Goal: Navigation & Orientation: Understand site structure

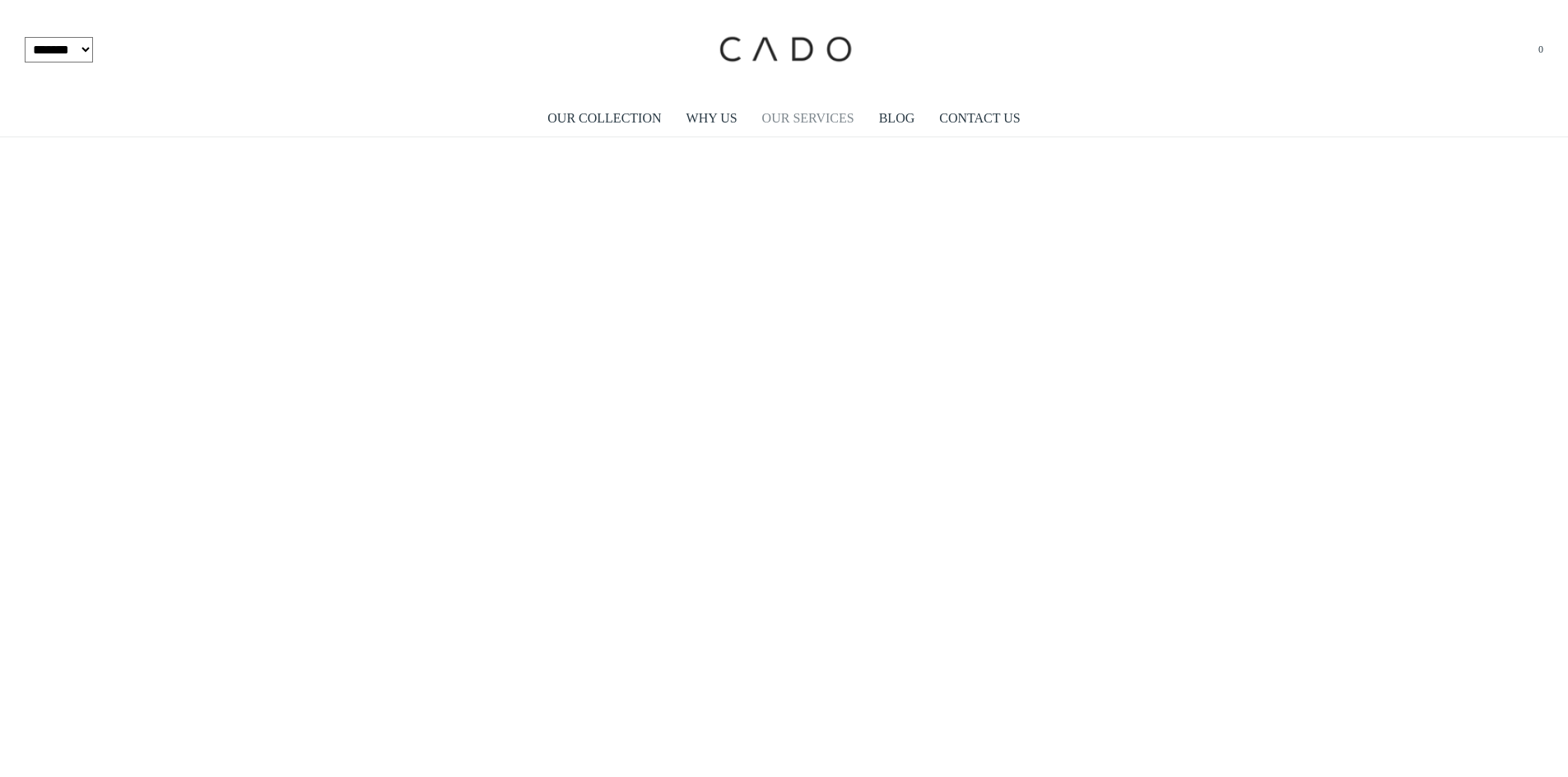
click at [794, 120] on link "OUR SERVICES" at bounding box center [808, 119] width 93 height 38
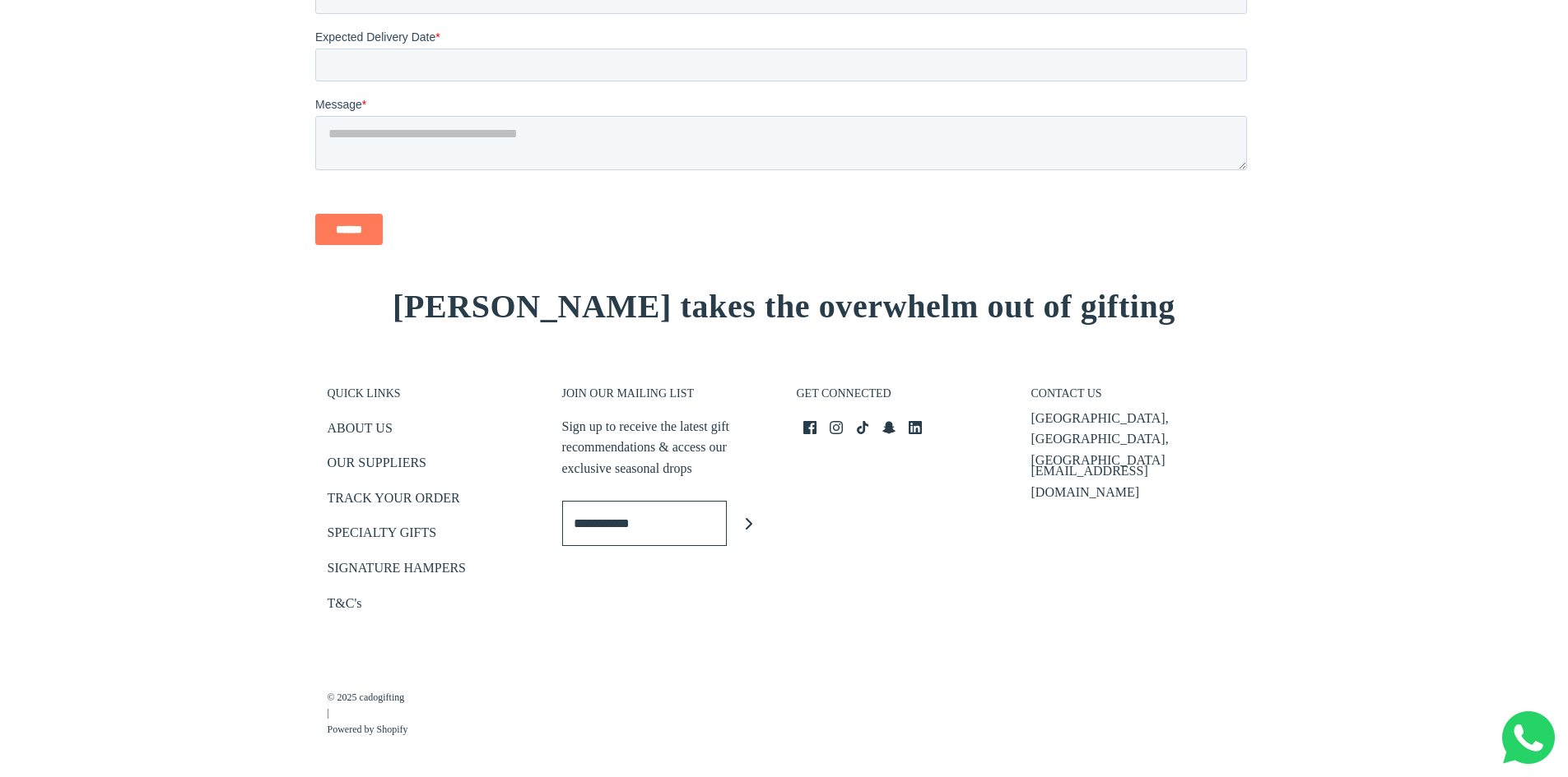
scroll to position [2392, 0]
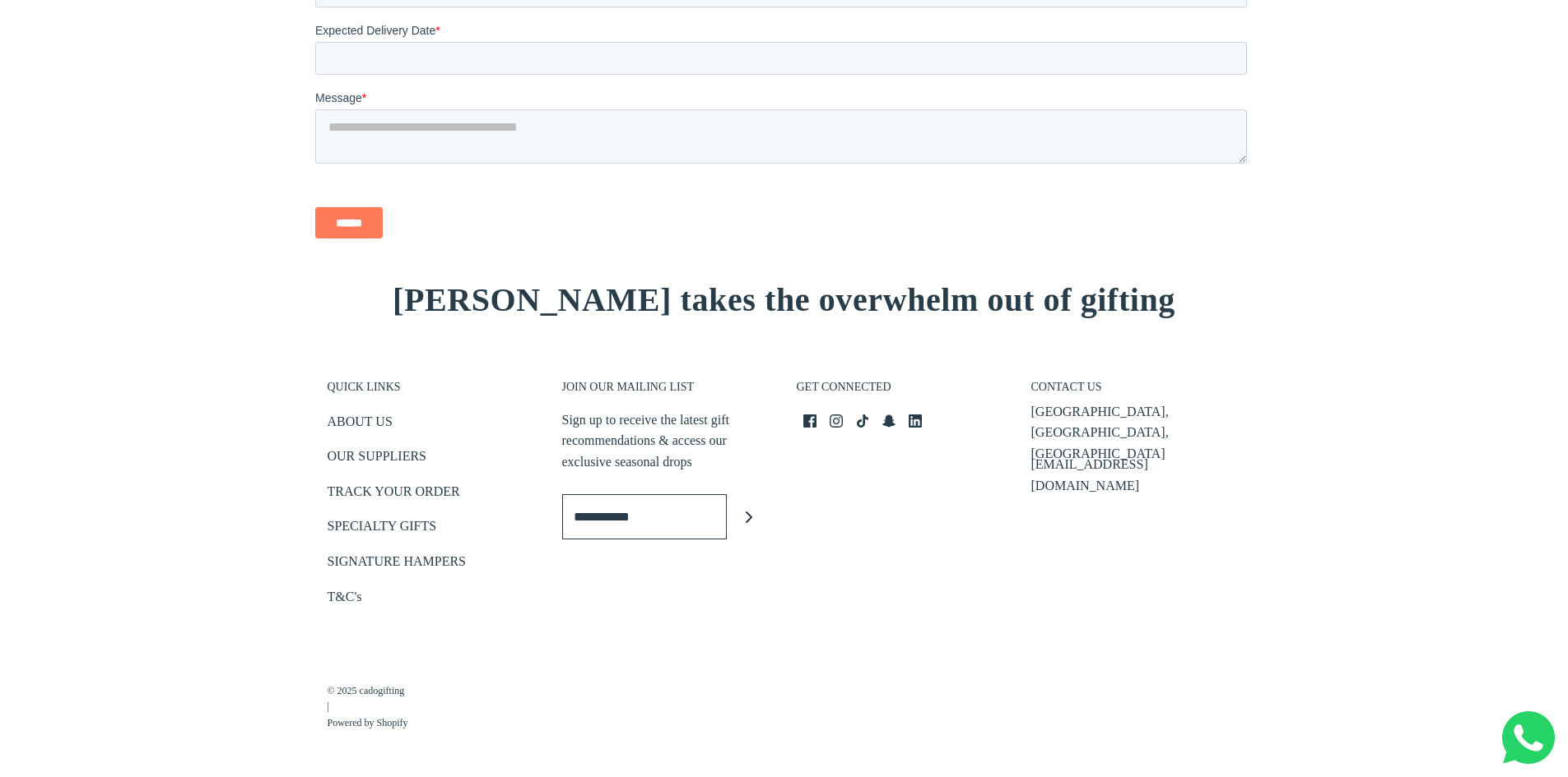
drag, startPoint x: 405, startPoint y: 476, endPoint x: 240, endPoint y: 451, distance: 166.9
click at [237, 460] on footer "QUICK LINKS ABOUT US OUR SUPPLIERS TRACK YOUR ORDER SPECIALTY GIFTS SIGNATURE H…" at bounding box center [784, 558] width 1568 height 438
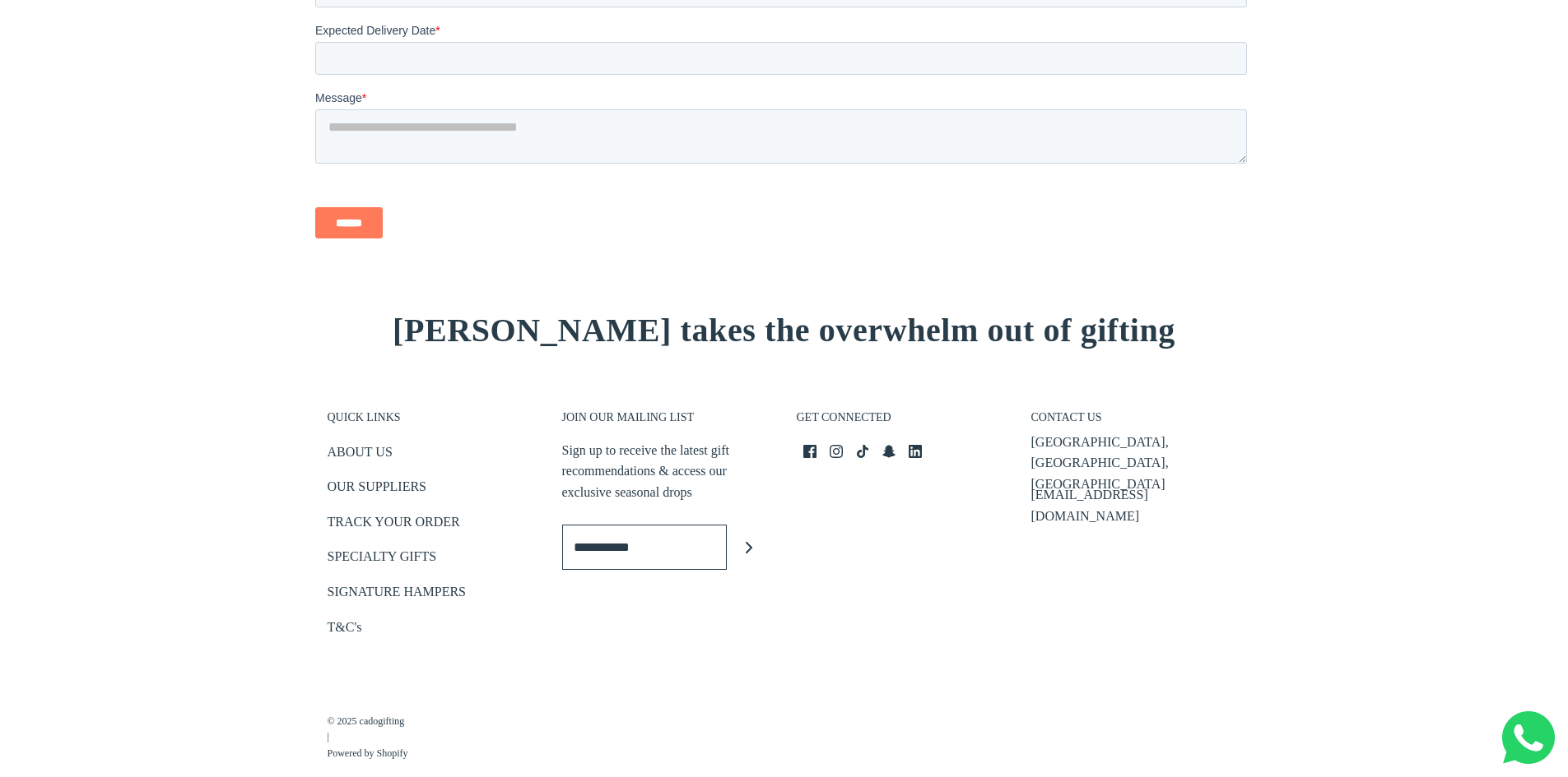
click at [394, 456] on li "ABOUT US" at bounding box center [433, 455] width 210 height 27
click at [378, 450] on link "ABOUT US" at bounding box center [361, 455] width 65 height 27
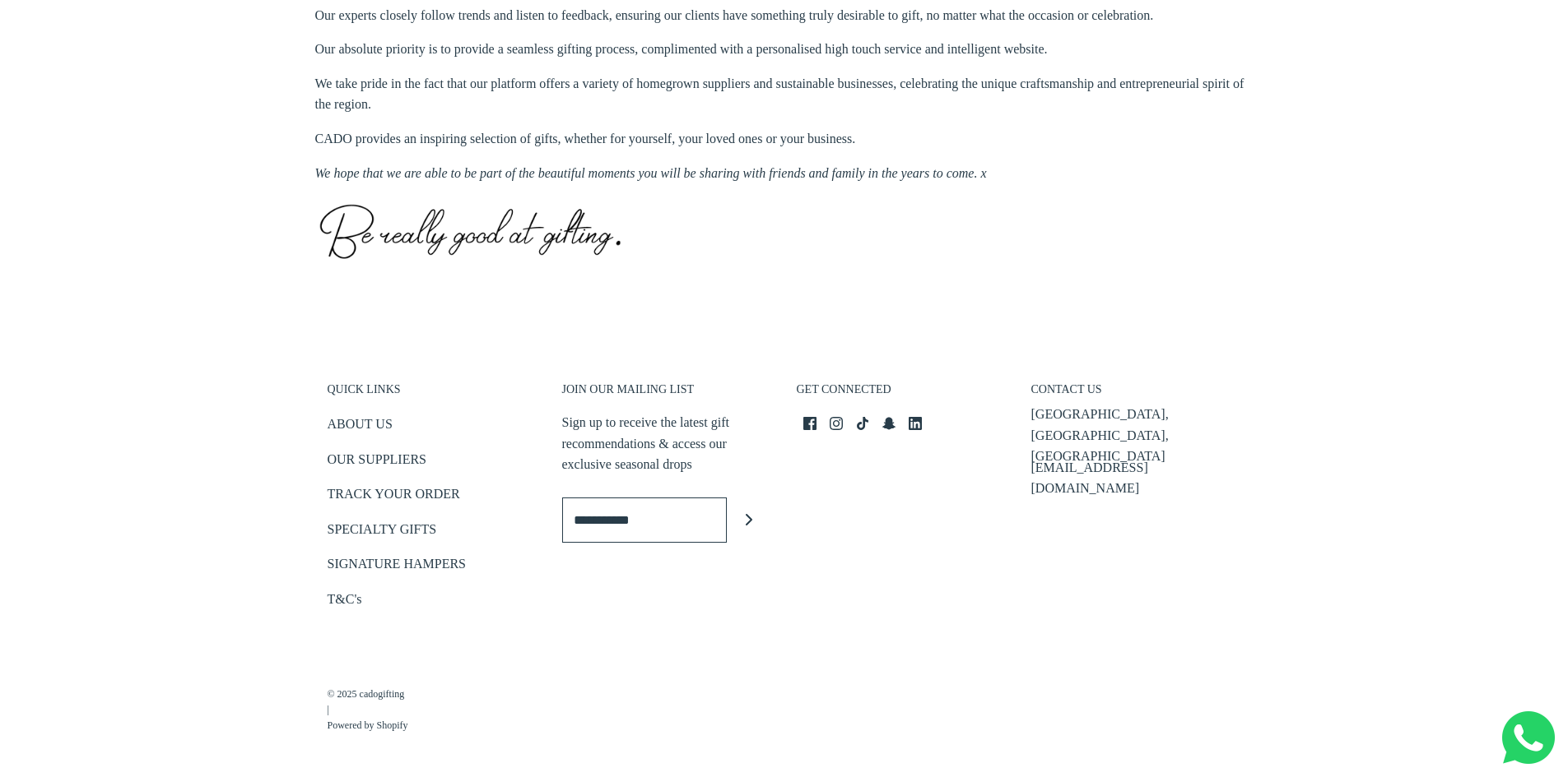
scroll to position [749, 0]
click at [413, 426] on li "ABOUT US" at bounding box center [433, 424] width 210 height 27
click at [389, 420] on link "ABOUT US" at bounding box center [361, 424] width 65 height 27
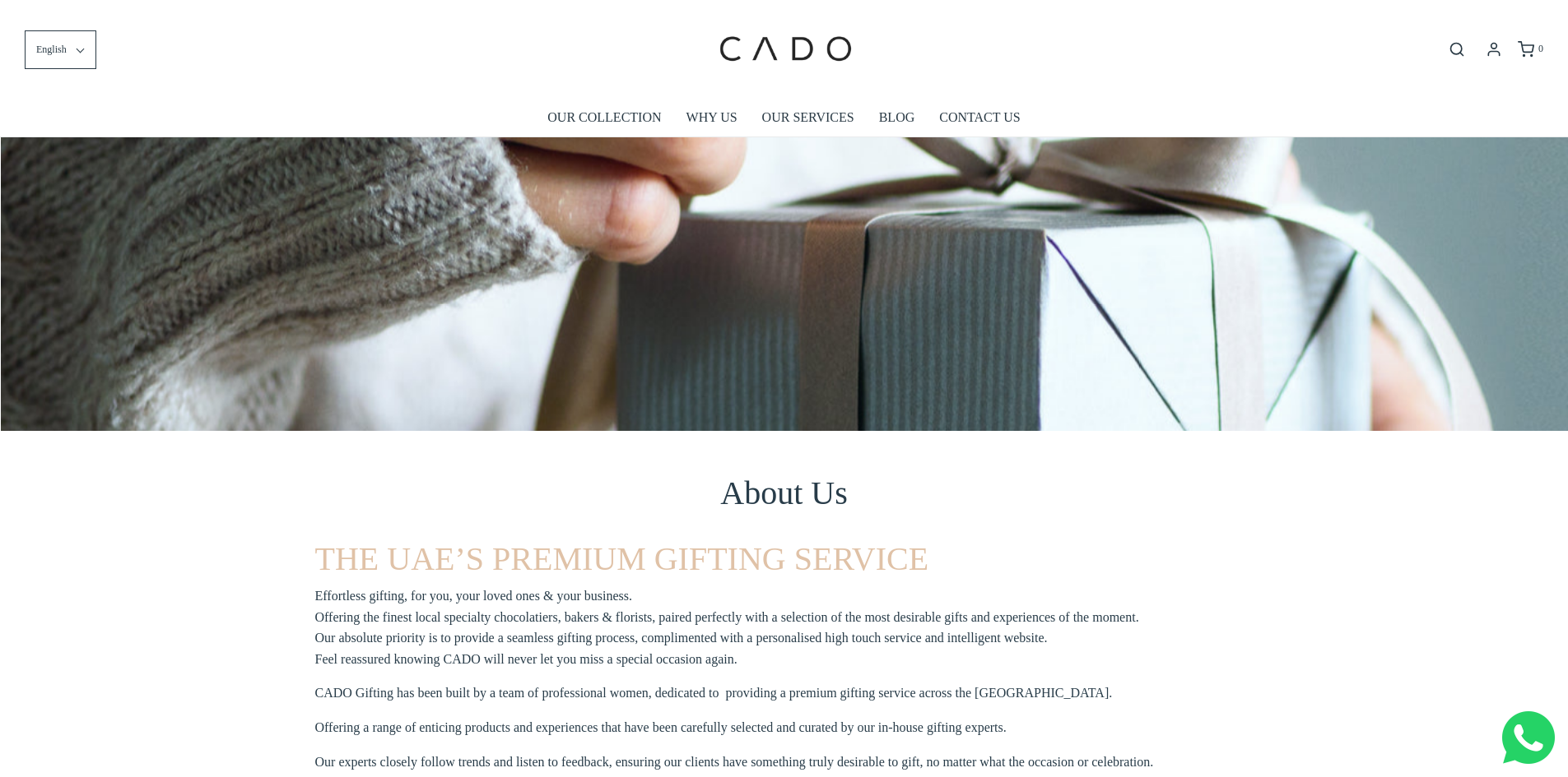
click at [591, 141] on div at bounding box center [784, 312] width 1568 height 587
click at [597, 126] on link "OUR COLLECTION" at bounding box center [605, 118] width 114 height 38
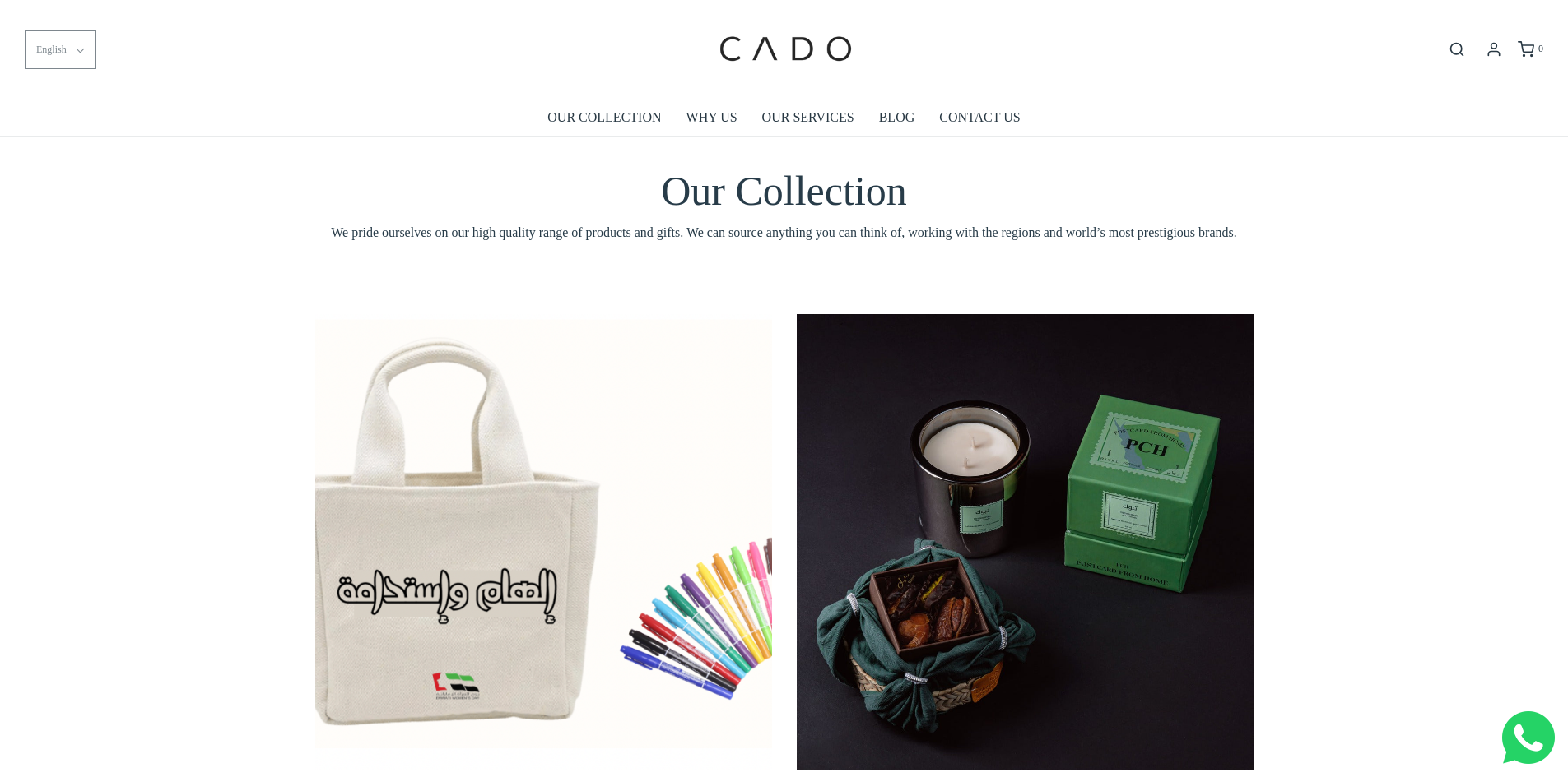
click at [30, 57] on button "English" at bounding box center [60, 49] width 72 height 38
click at [607, 127] on link "OUR COLLECTION" at bounding box center [605, 118] width 114 height 38
click at [605, 117] on link "OUR COLLECTION" at bounding box center [605, 118] width 114 height 38
click at [621, 107] on link "OUR COLLECTION" at bounding box center [605, 118] width 114 height 38
click at [758, 69] on img at bounding box center [785, 49] width 140 height 74
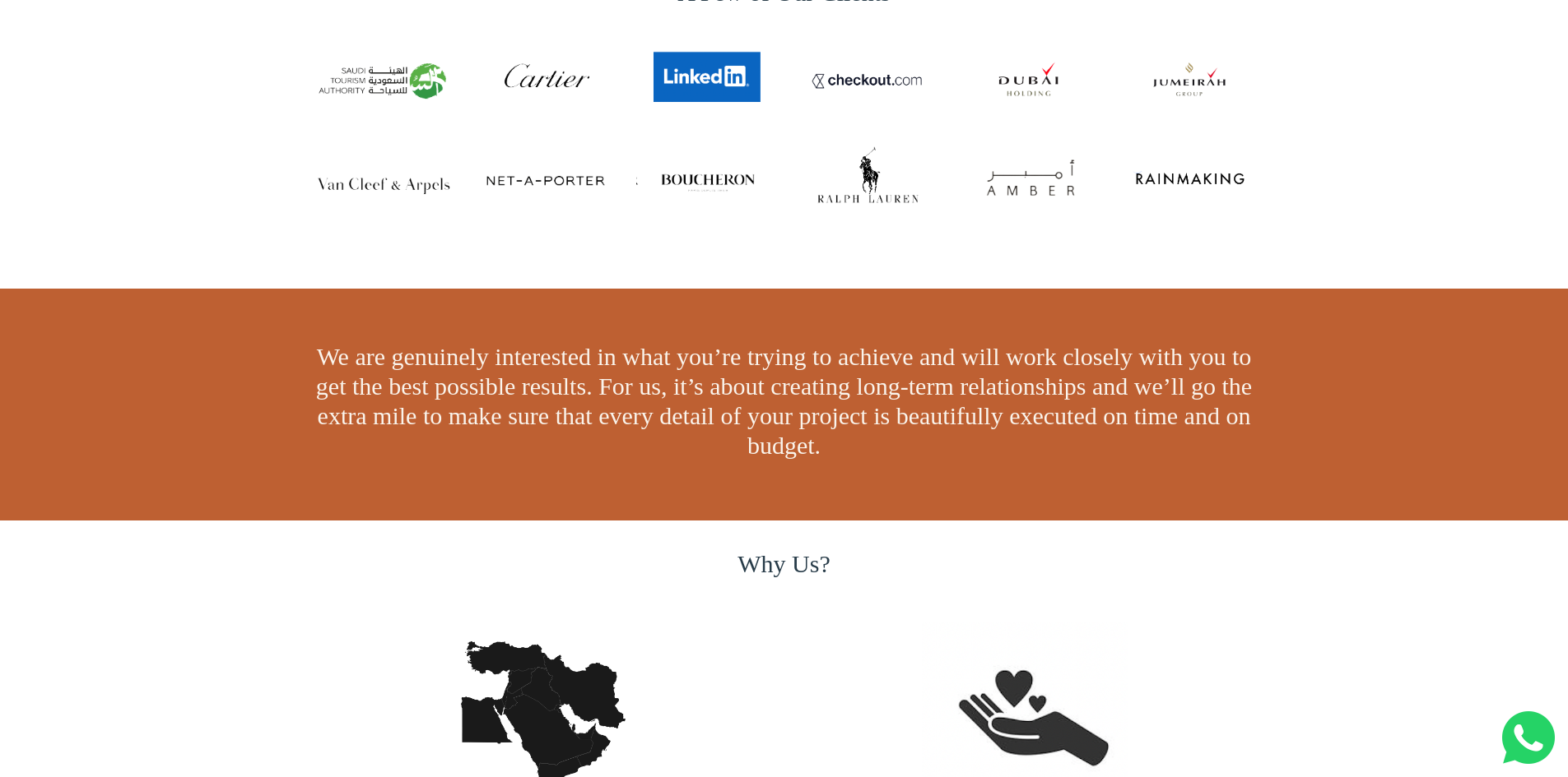
scroll to position [1646, 0]
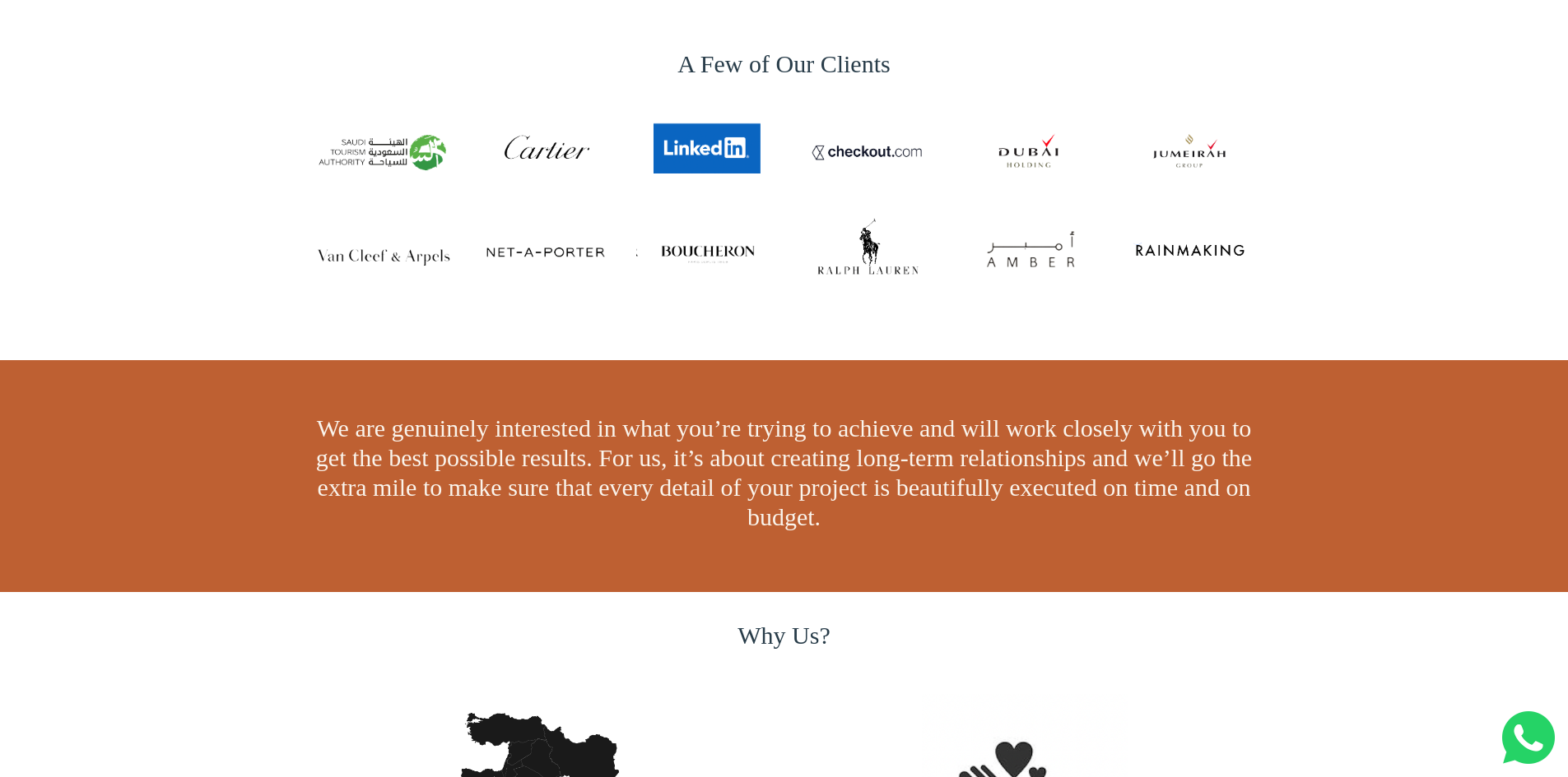
click at [713, 146] on img at bounding box center [704, 148] width 135 height 78
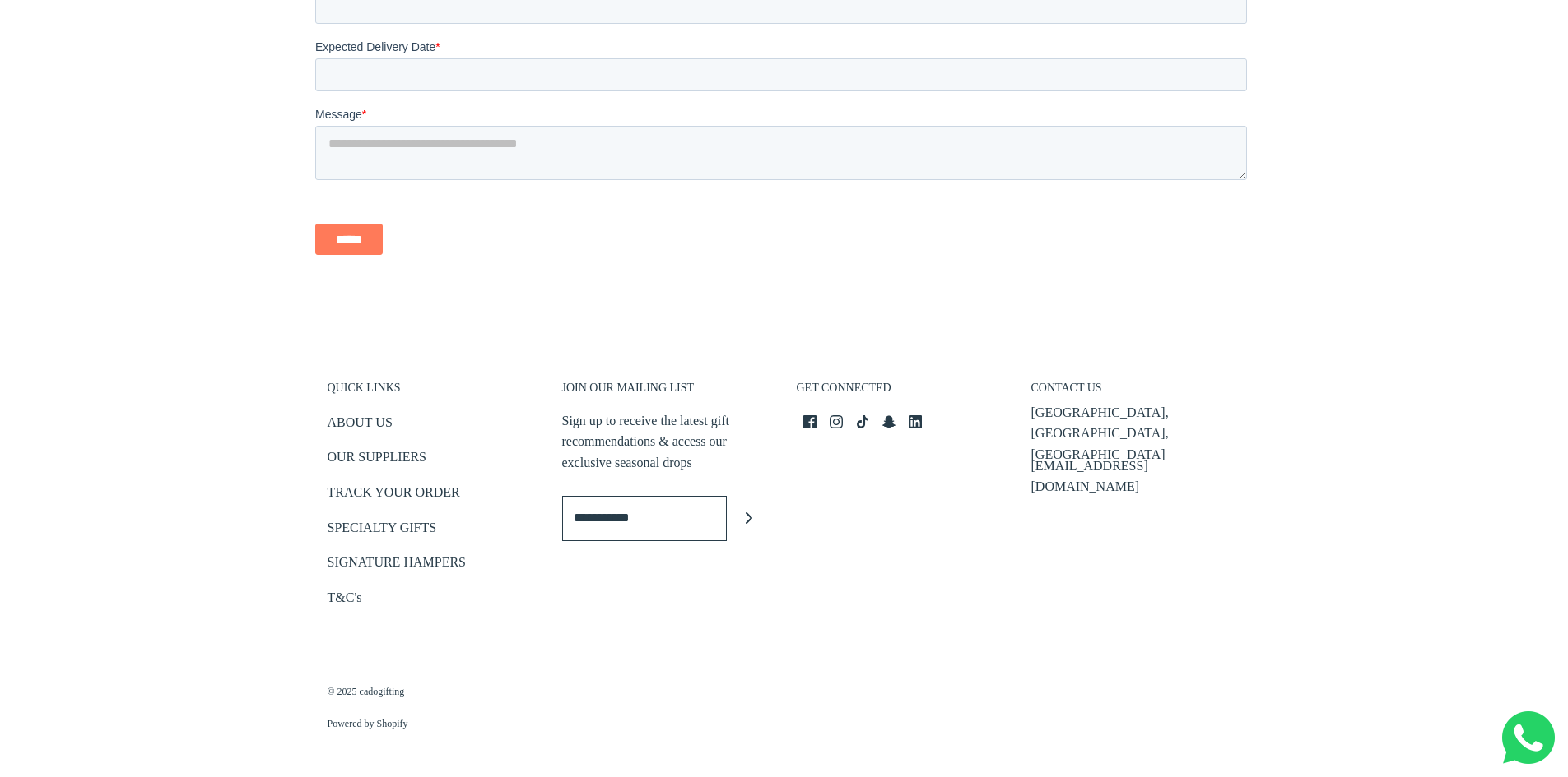
scroll to position [3676, 0]
drag, startPoint x: 438, startPoint y: 516, endPoint x: 406, endPoint y: 546, distance: 43.9
drag, startPoint x: 406, startPoint y: 546, endPoint x: 417, endPoint y: 594, distance: 49.2
click at [421, 594] on li "T&C's" at bounding box center [433, 600] width 210 height 27
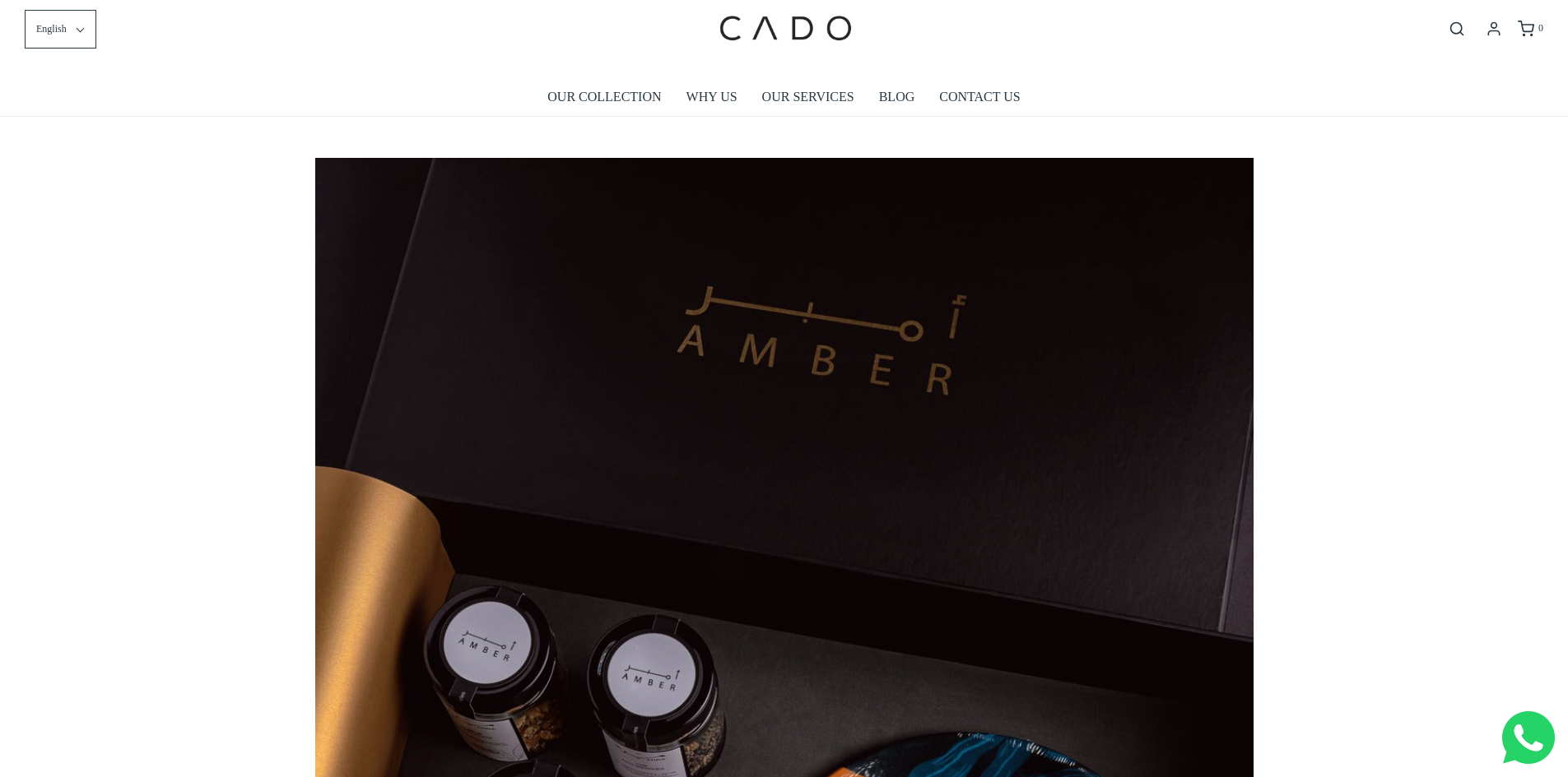
scroll to position [0, 0]
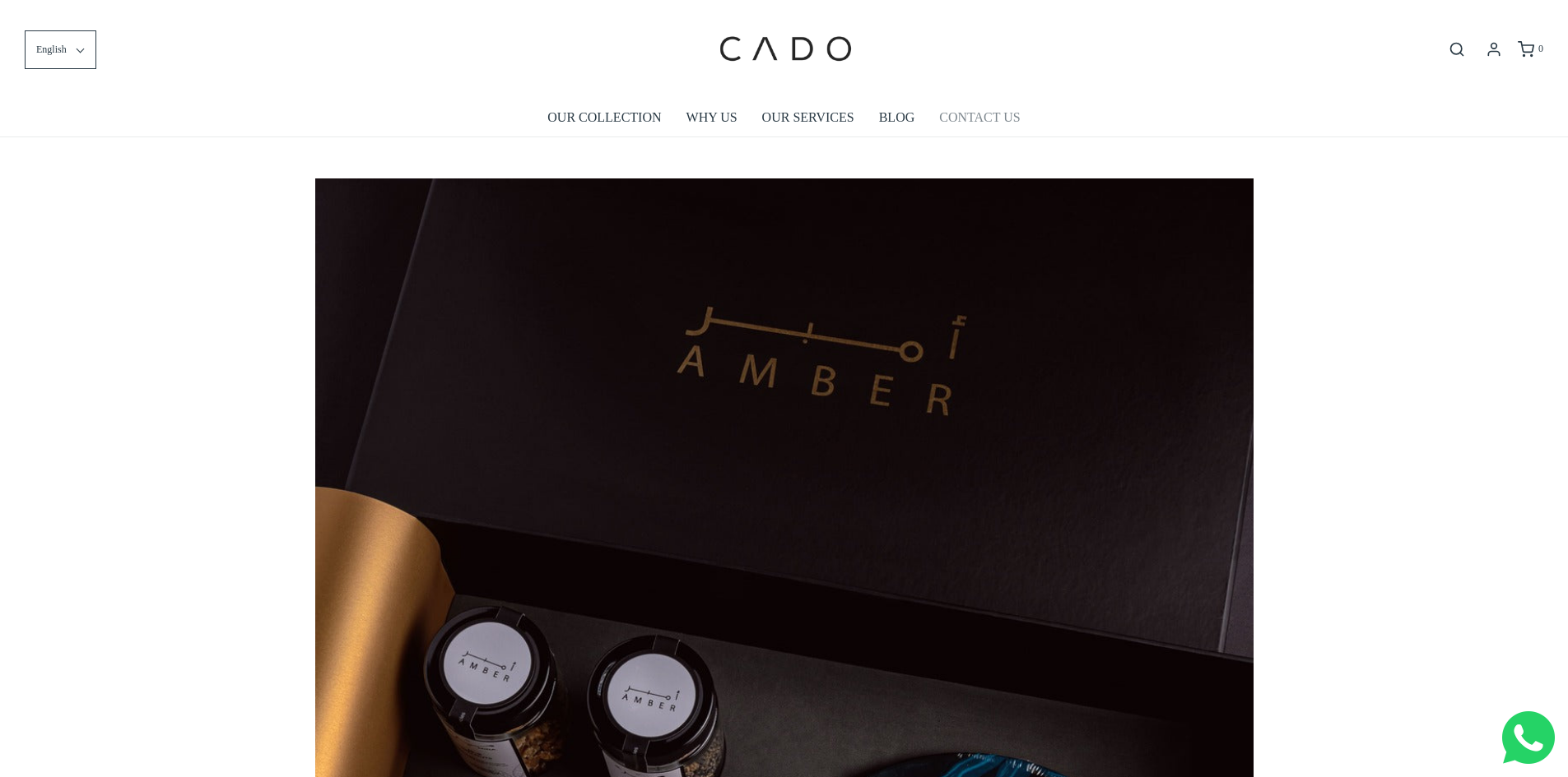
click at [1016, 111] on link "CONTACT US" at bounding box center [979, 118] width 80 height 38
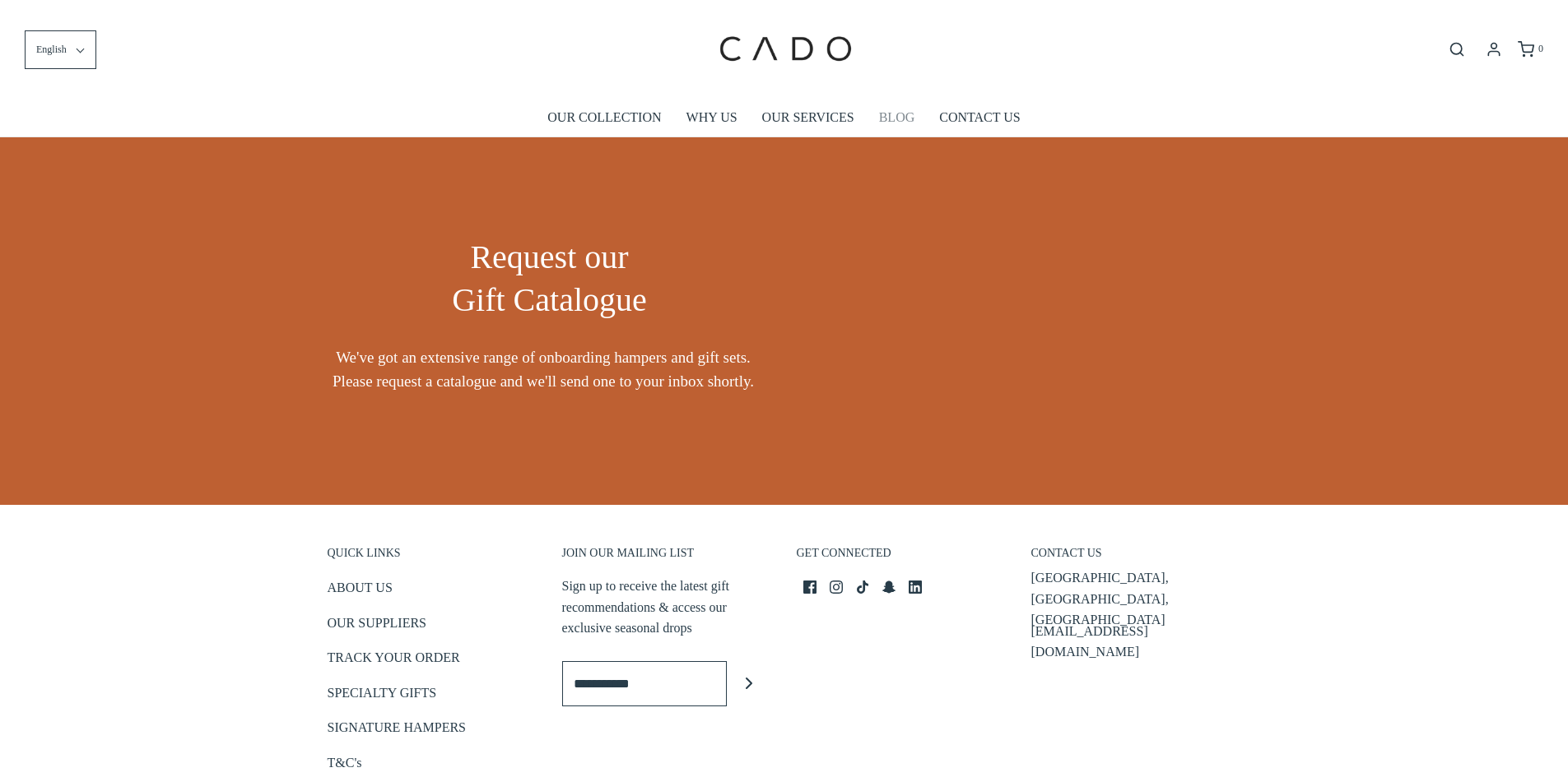
click at [897, 128] on link "BLOG" at bounding box center [897, 118] width 36 height 38
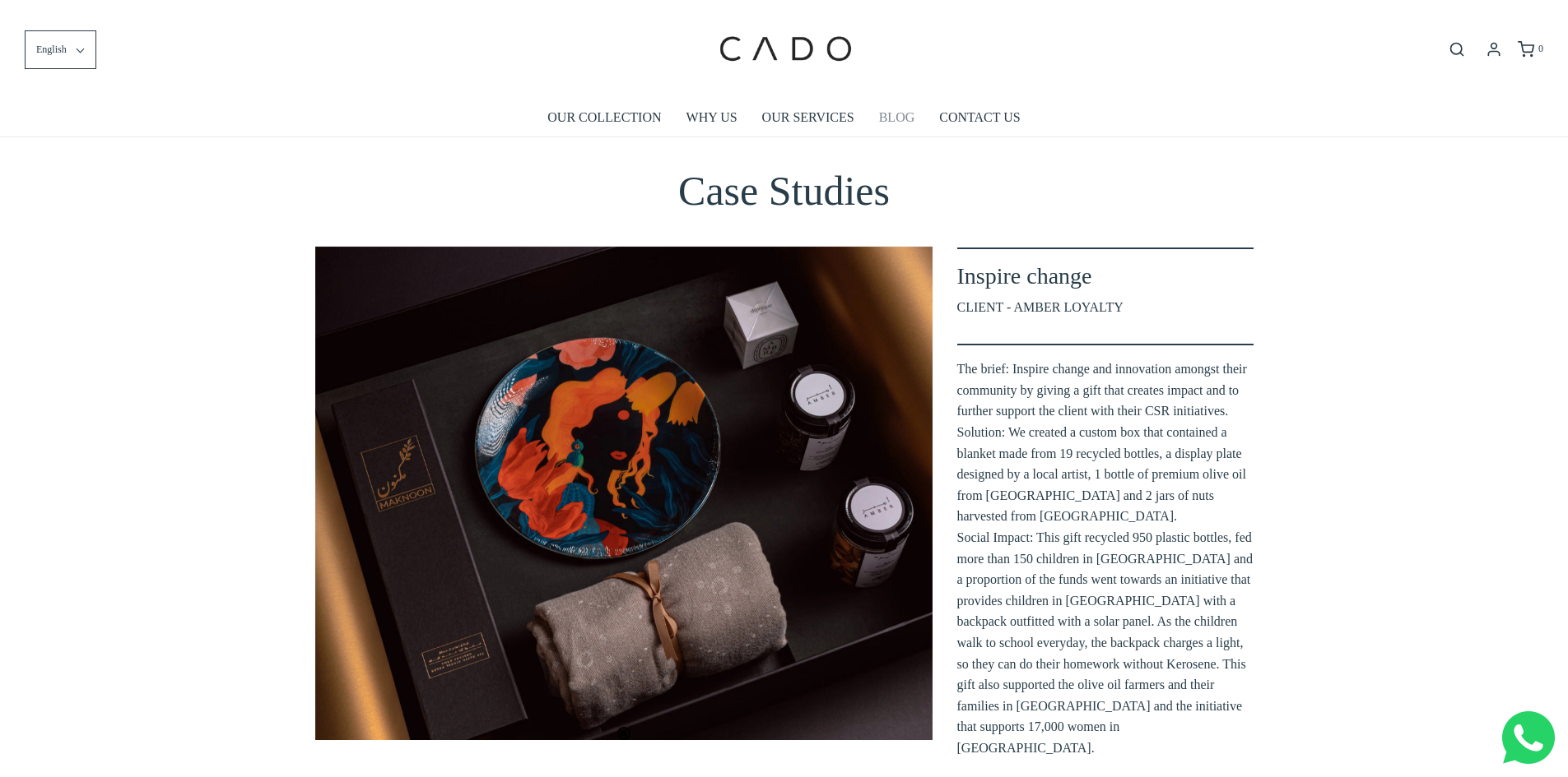
click at [882, 114] on link "BLOG" at bounding box center [897, 118] width 36 height 38
click at [827, 112] on link "OUR SERVICES" at bounding box center [808, 118] width 93 height 38
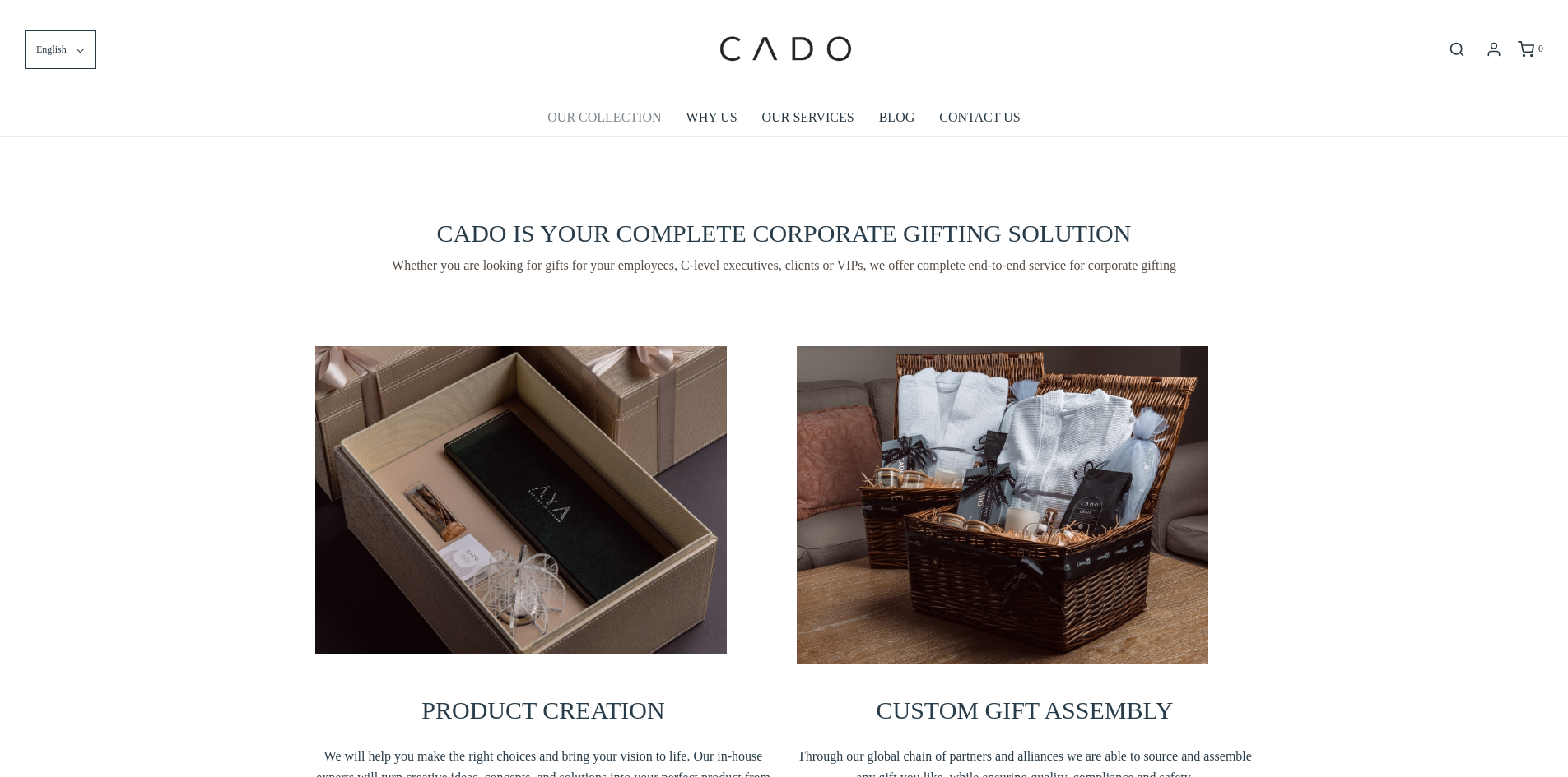
click at [595, 114] on link "OUR COLLECTION" at bounding box center [605, 118] width 114 height 38
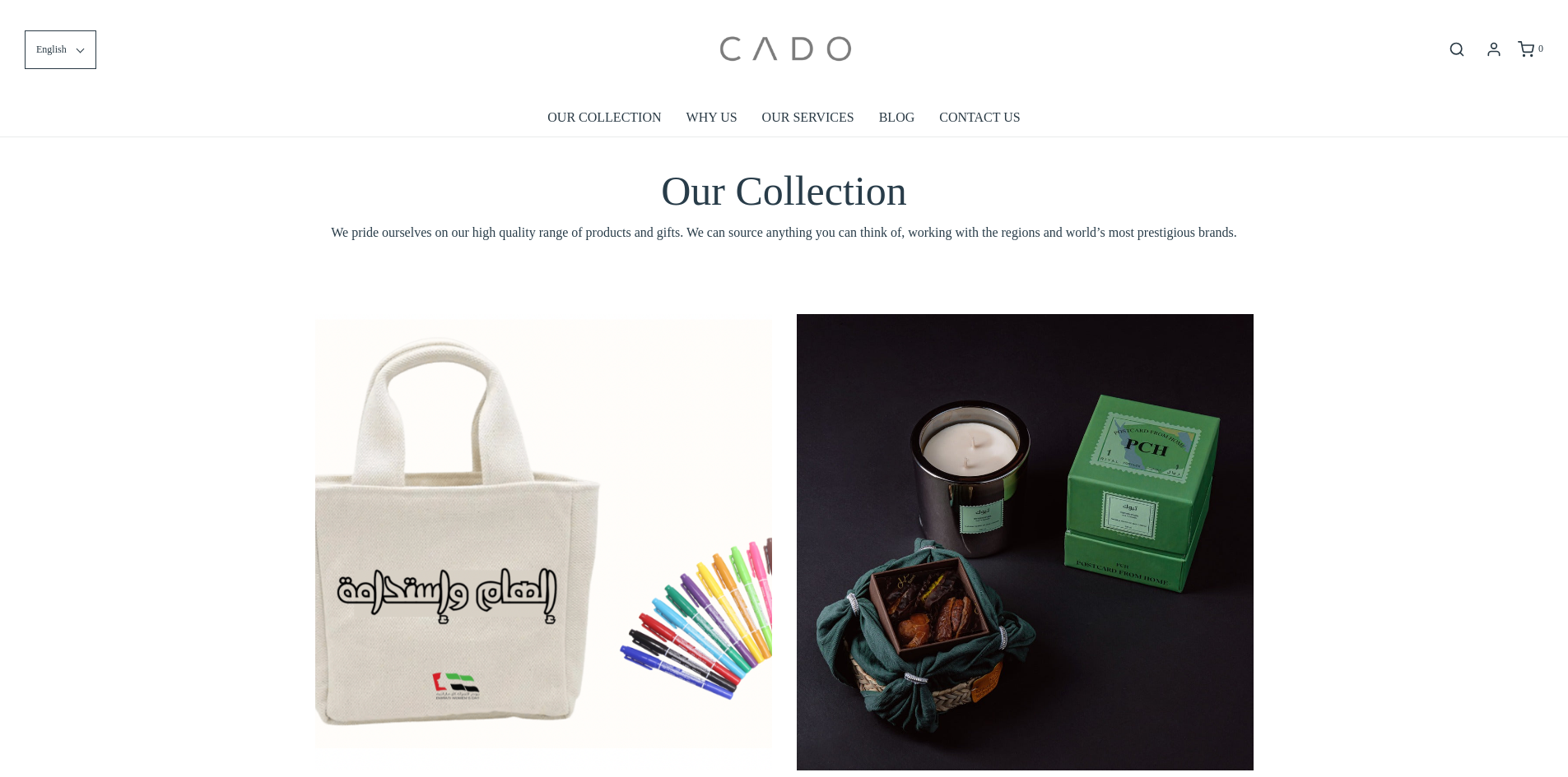
click at [802, 54] on img at bounding box center [785, 49] width 140 height 74
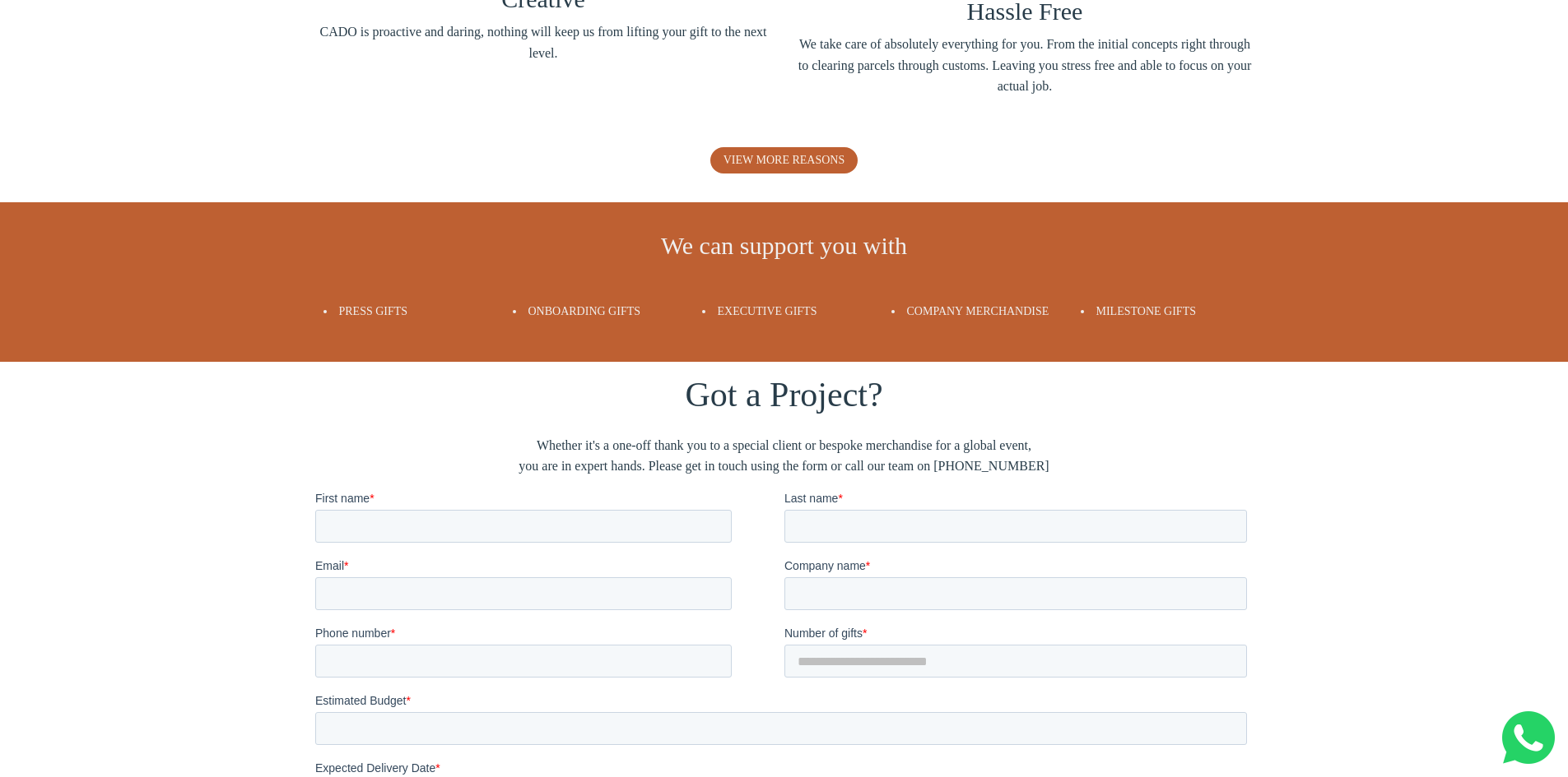
scroll to position [2929, 0]
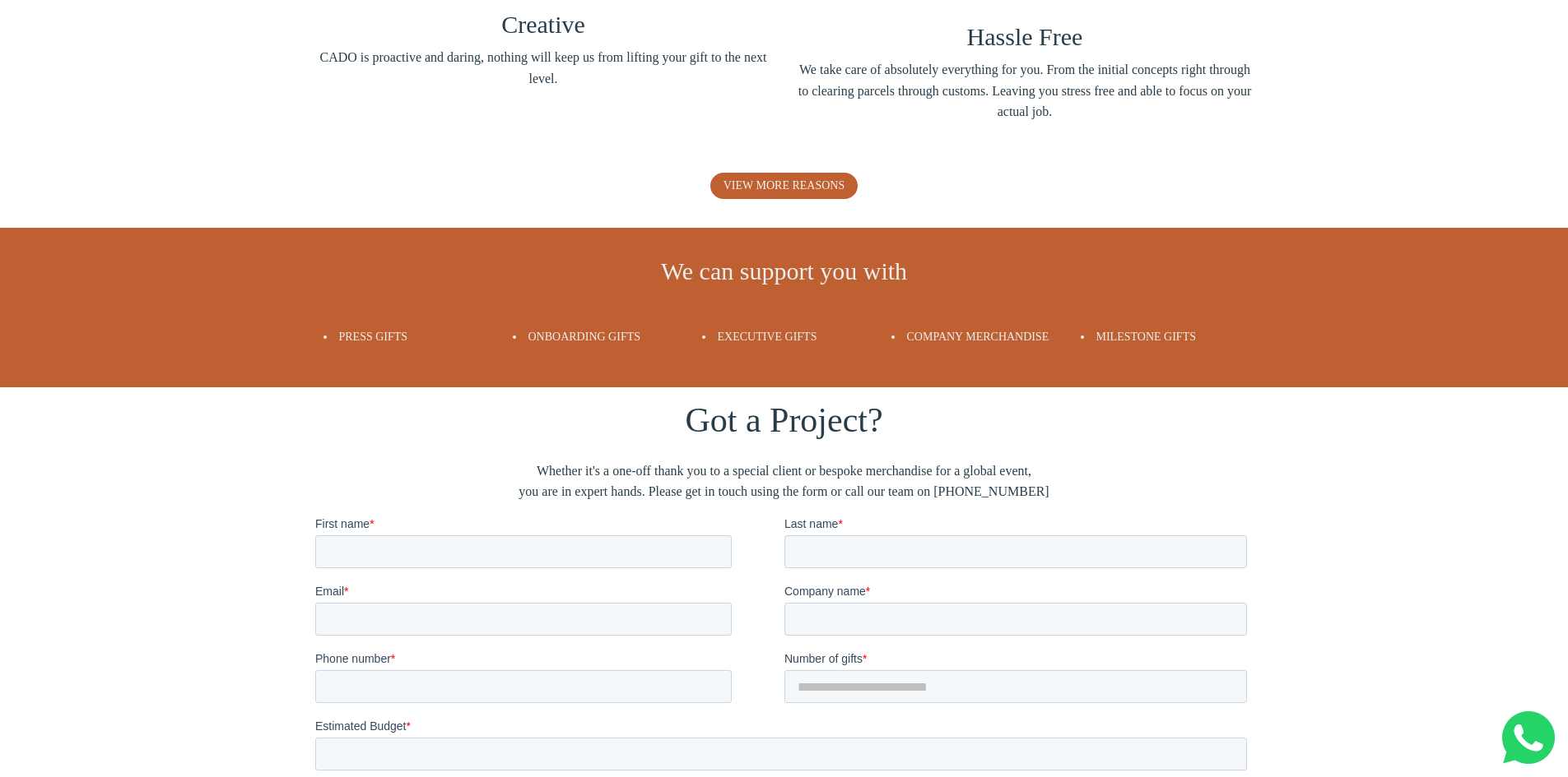
click at [765, 416] on span "Got a Project?" at bounding box center [783, 420] width 197 height 38
click at [809, 360] on div "We can support you with Press Gifts Onboarding Gifts Executive Gifts Company Me…" at bounding box center [784, 308] width 963 height 127
click at [805, 356] on div "Executive Gifts" at bounding box center [784, 337] width 190 height 43
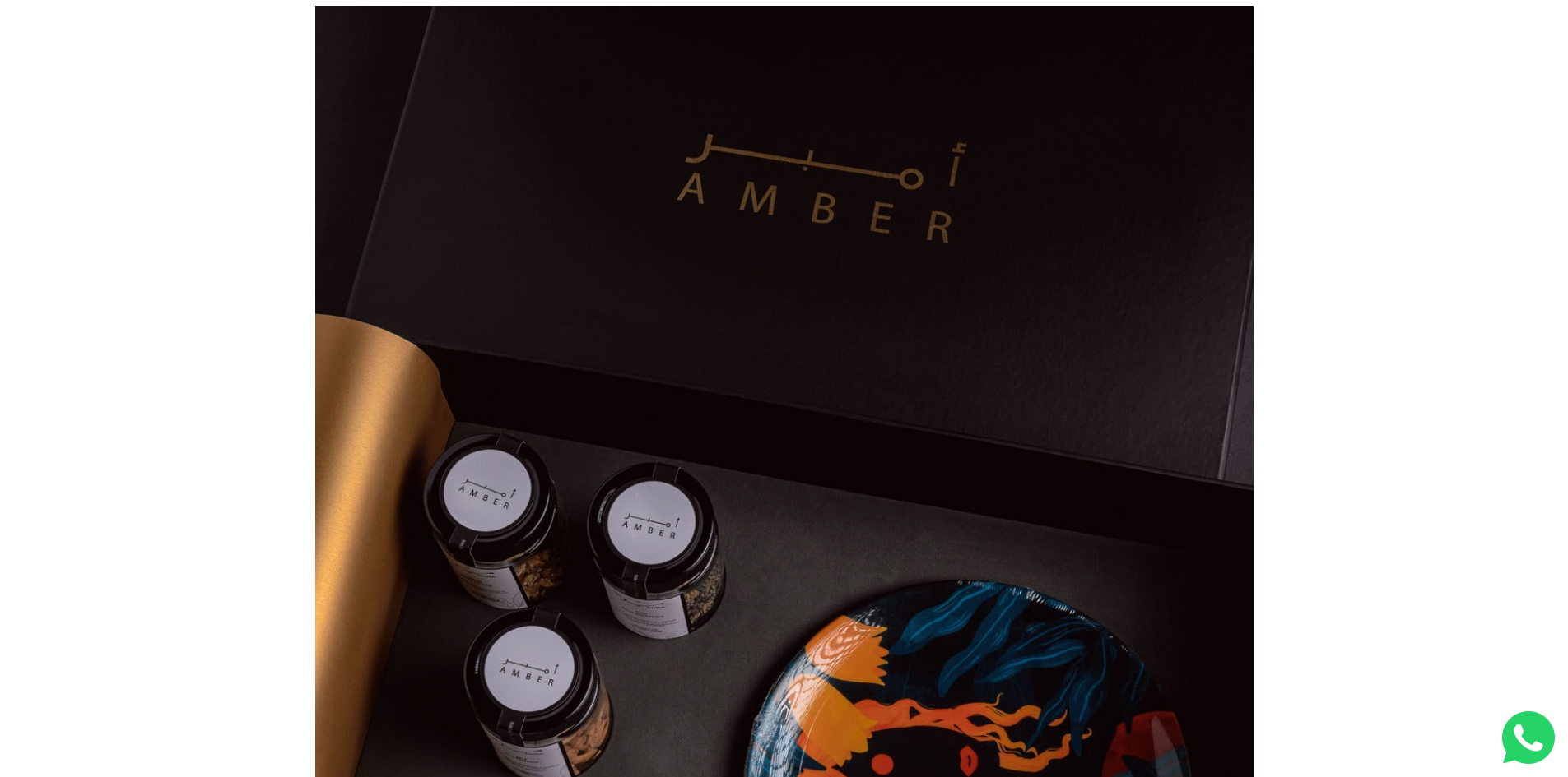
scroll to position [136, 0]
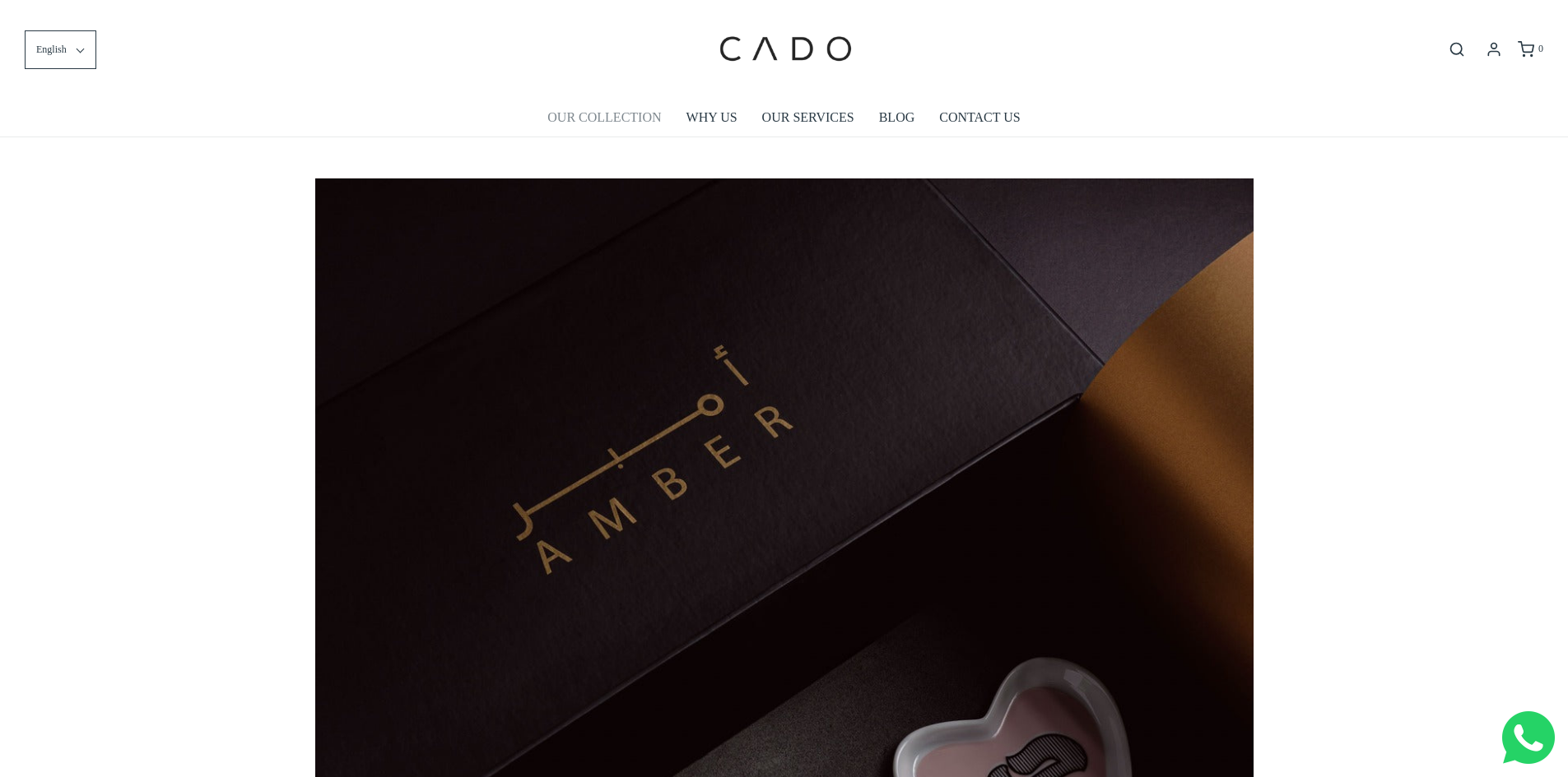
click at [606, 134] on link "OUR COLLECTION" at bounding box center [605, 118] width 114 height 38
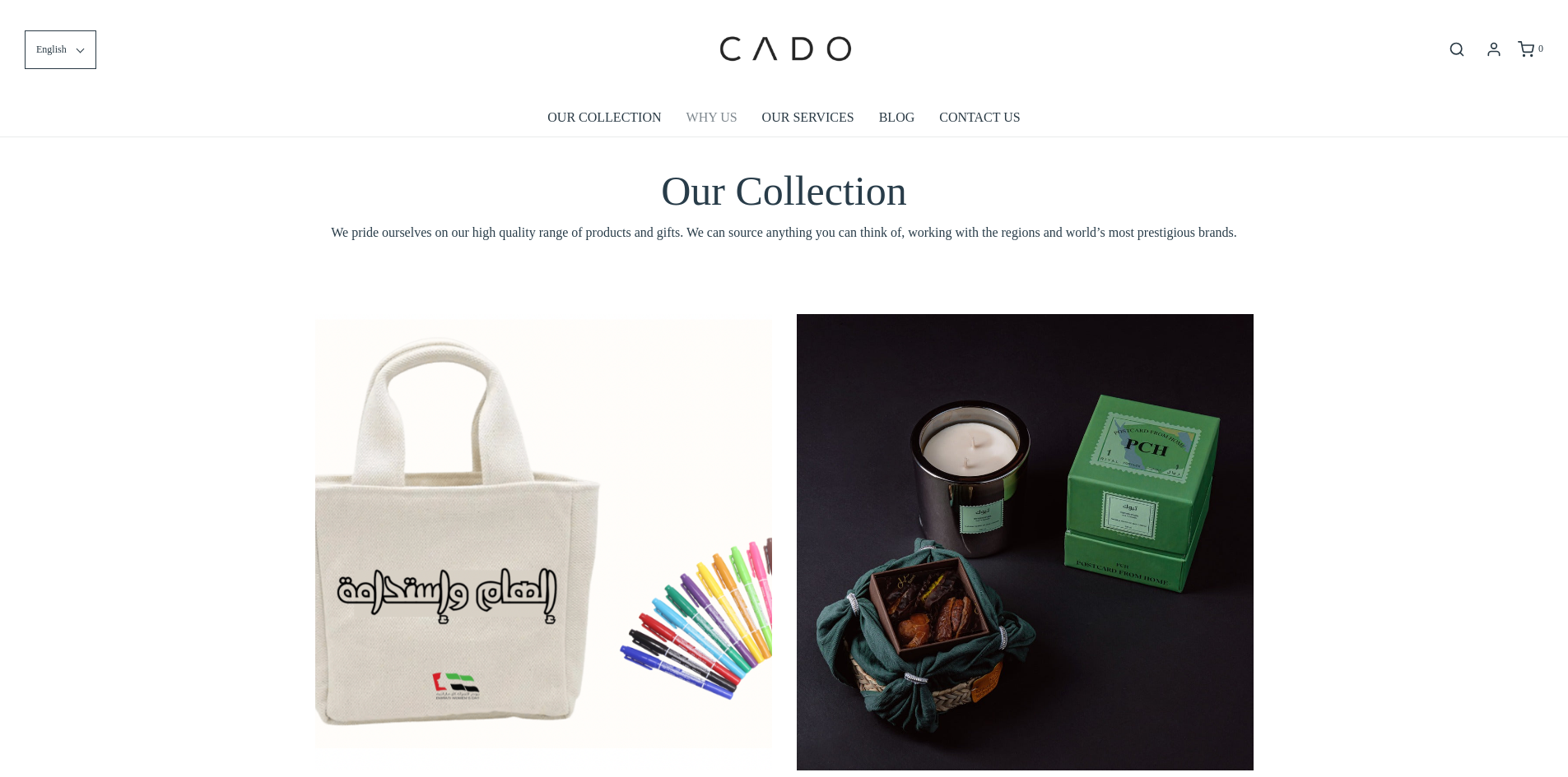
click at [714, 122] on link "WHY US" at bounding box center [712, 118] width 51 height 38
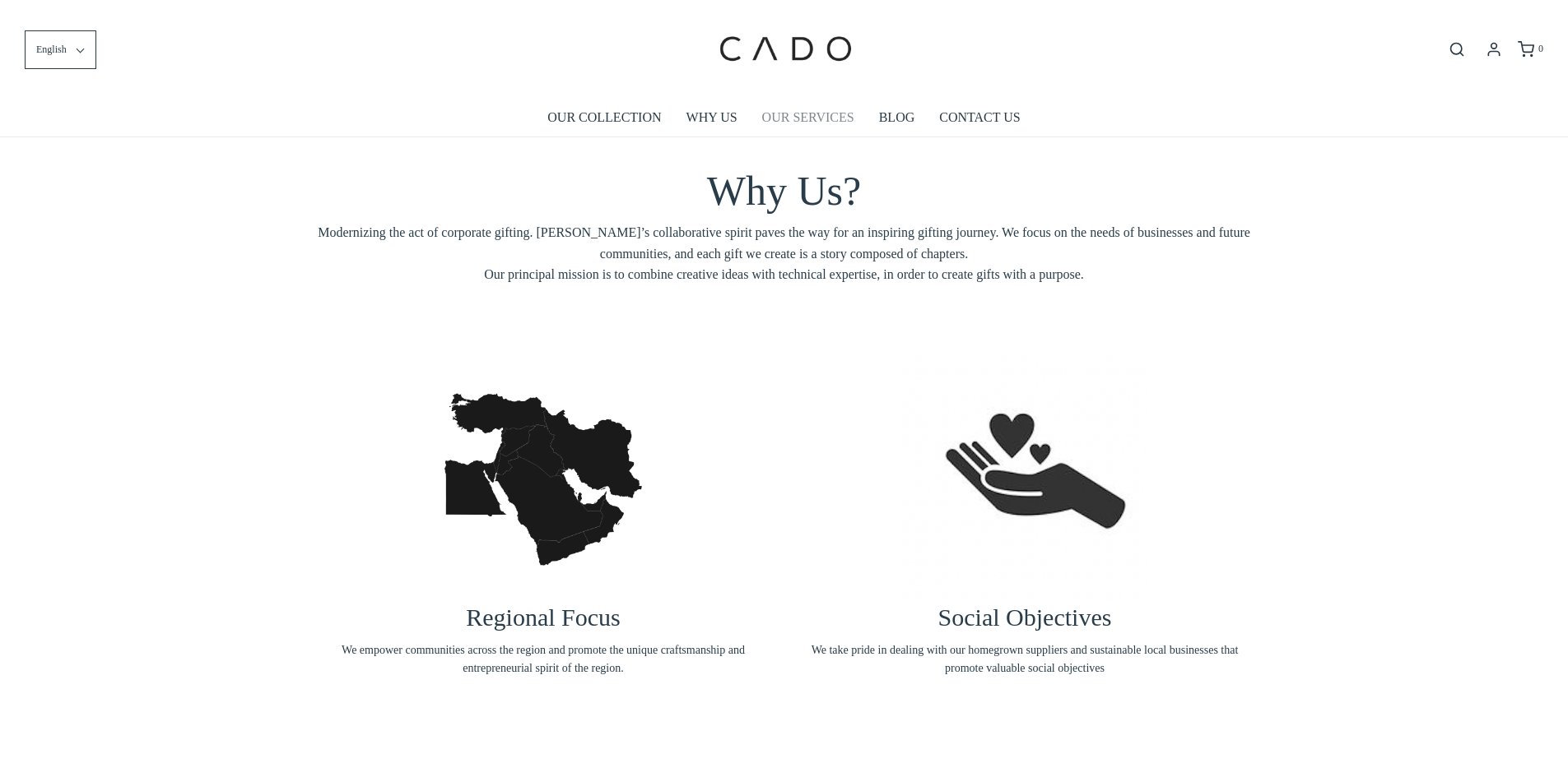
click at [811, 120] on link "OUR SERVICES" at bounding box center [808, 118] width 93 height 38
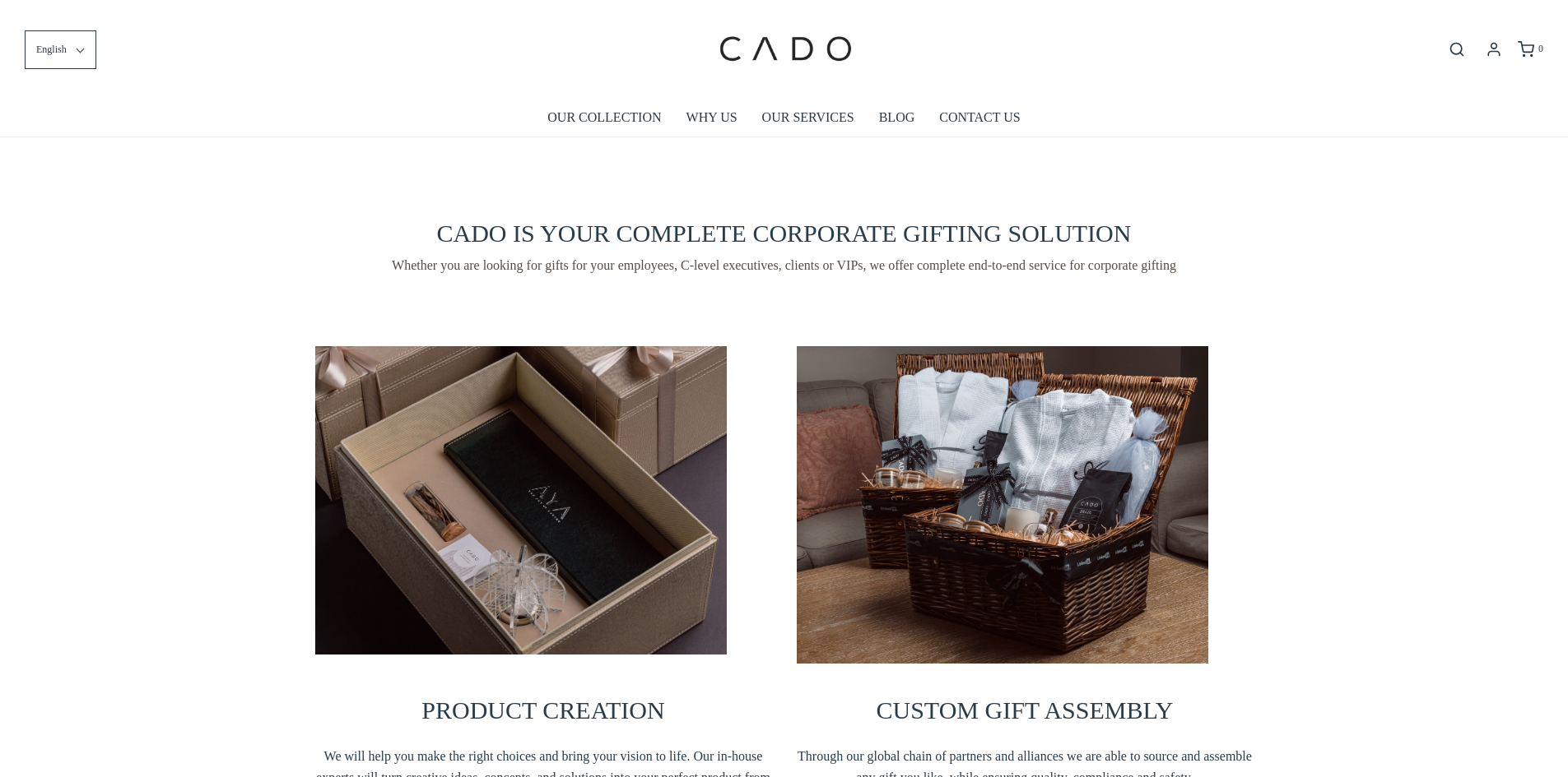
click at [884, 139] on div "CADO IS YOUR COMPLETE CORPORATE GIFTING SOLUTION Whether you are looking for gi…" at bounding box center [784, 227] width 1568 height 180
click at [901, 115] on link "BLOG" at bounding box center [897, 118] width 36 height 38
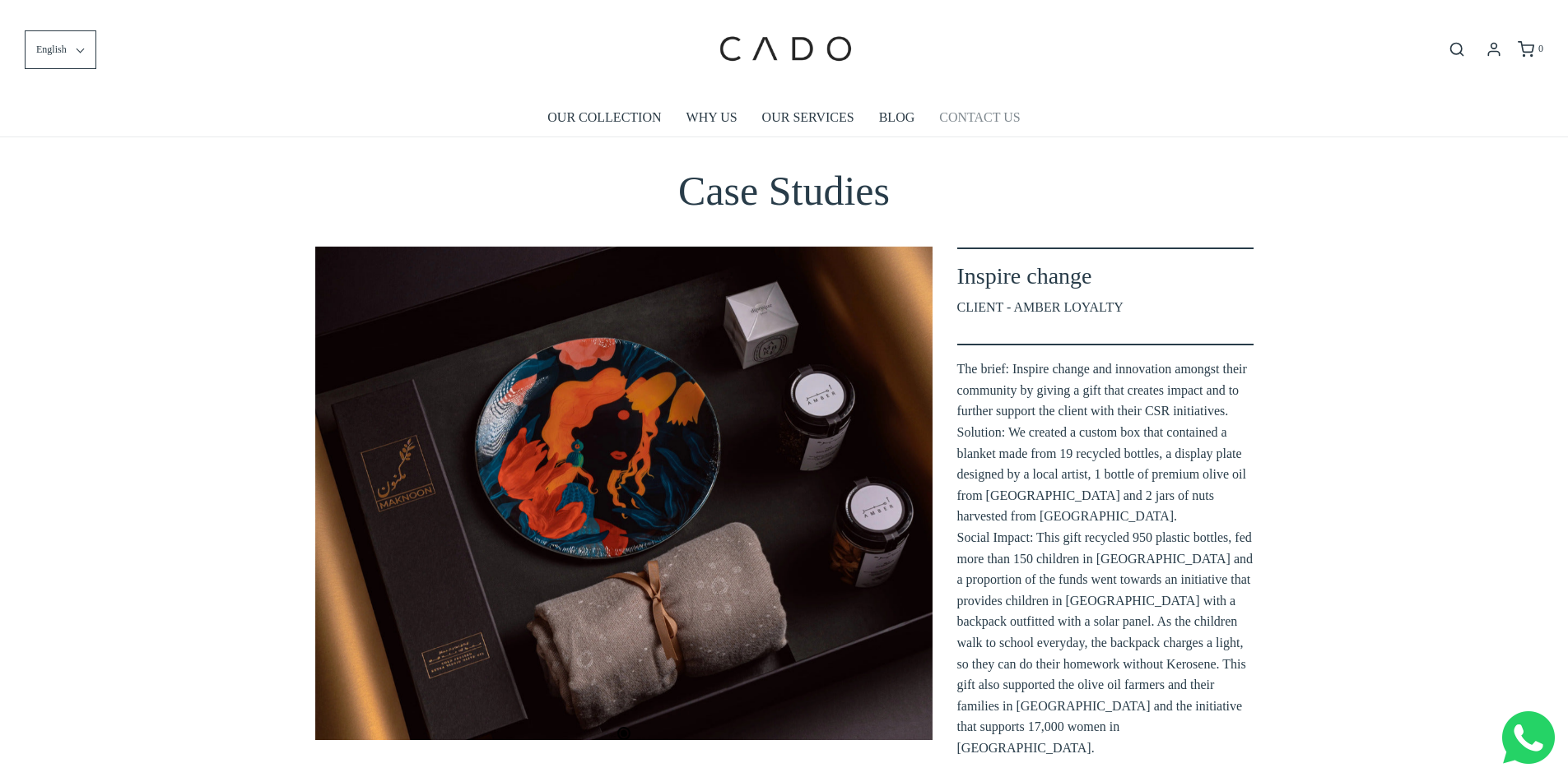
click at [957, 121] on link "CONTACT US" at bounding box center [979, 118] width 80 height 38
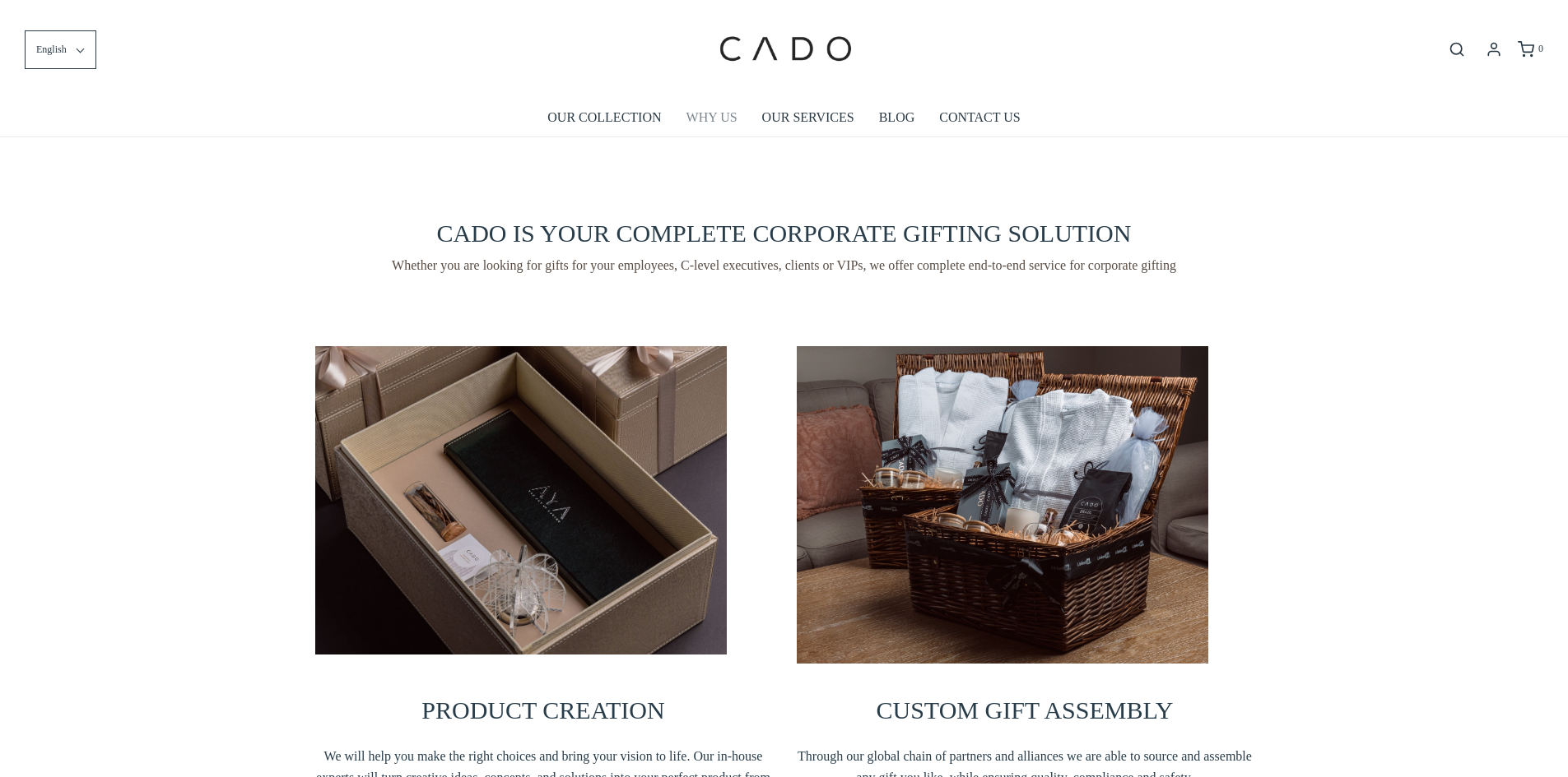
click at [734, 122] on link "WHY US" at bounding box center [712, 118] width 51 height 38
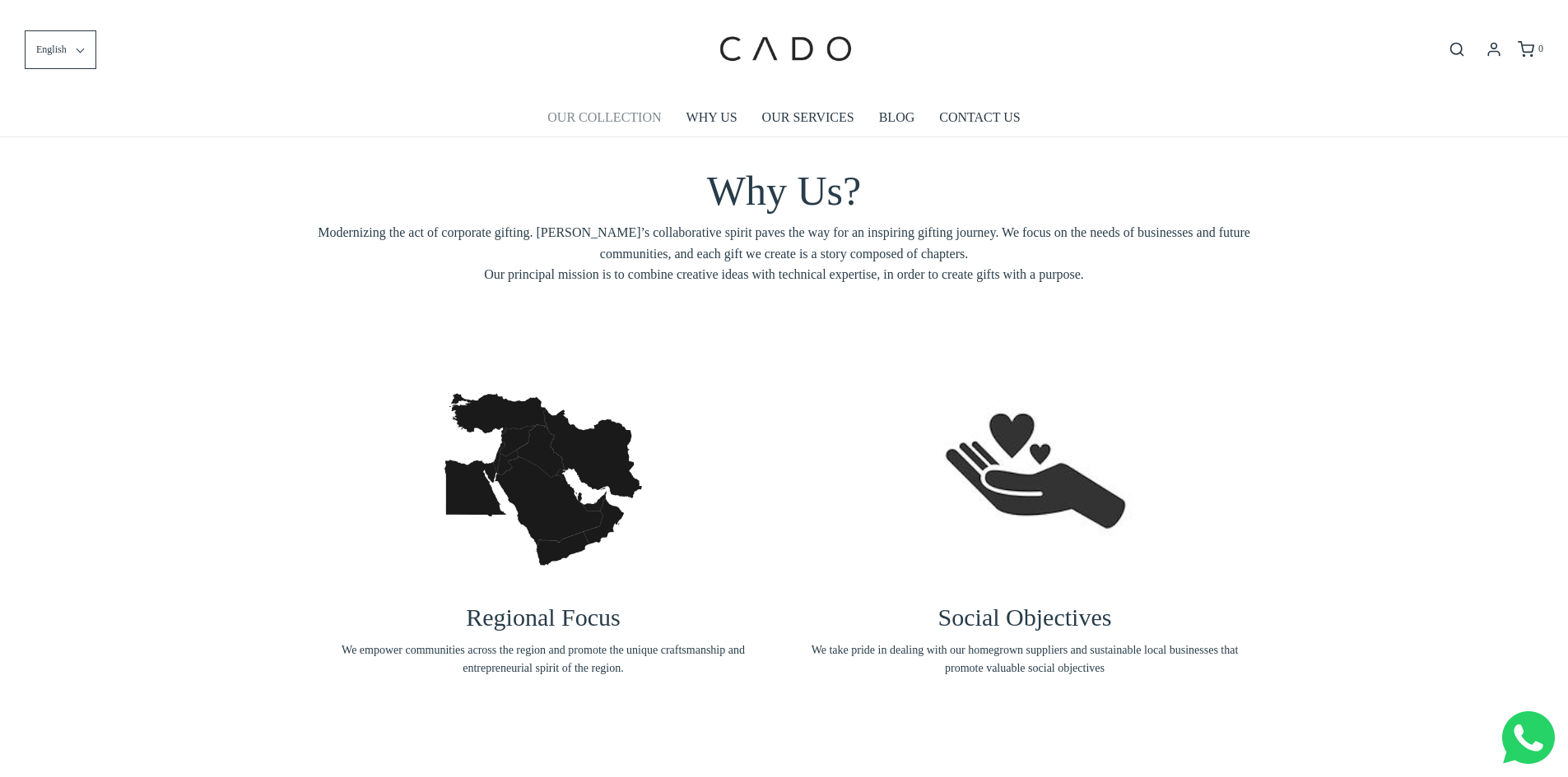
click at [606, 102] on link "OUR COLLECTION" at bounding box center [605, 118] width 114 height 38
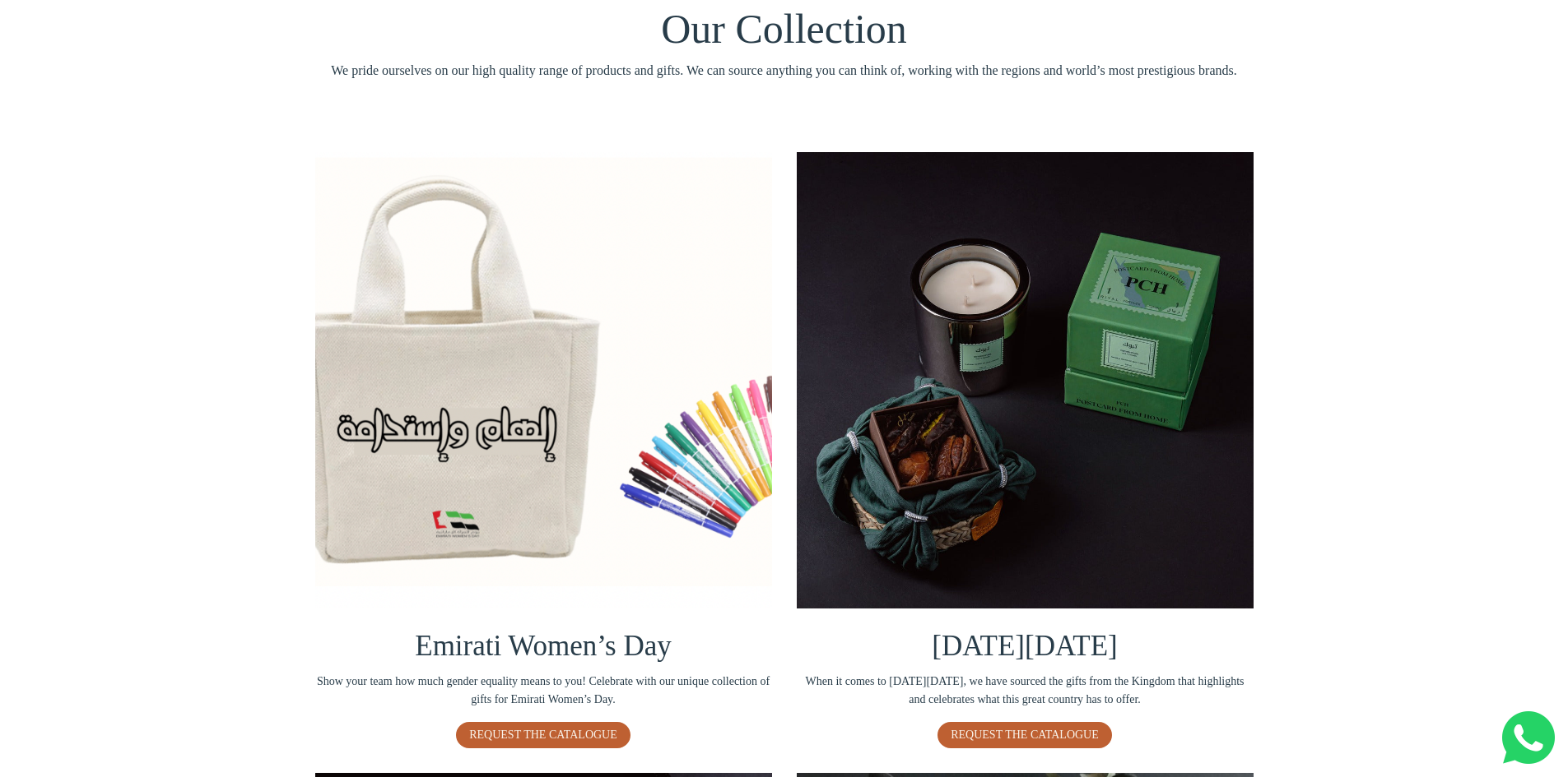
scroll to position [82, 0]
